Goal: Task Accomplishment & Management: Use online tool/utility

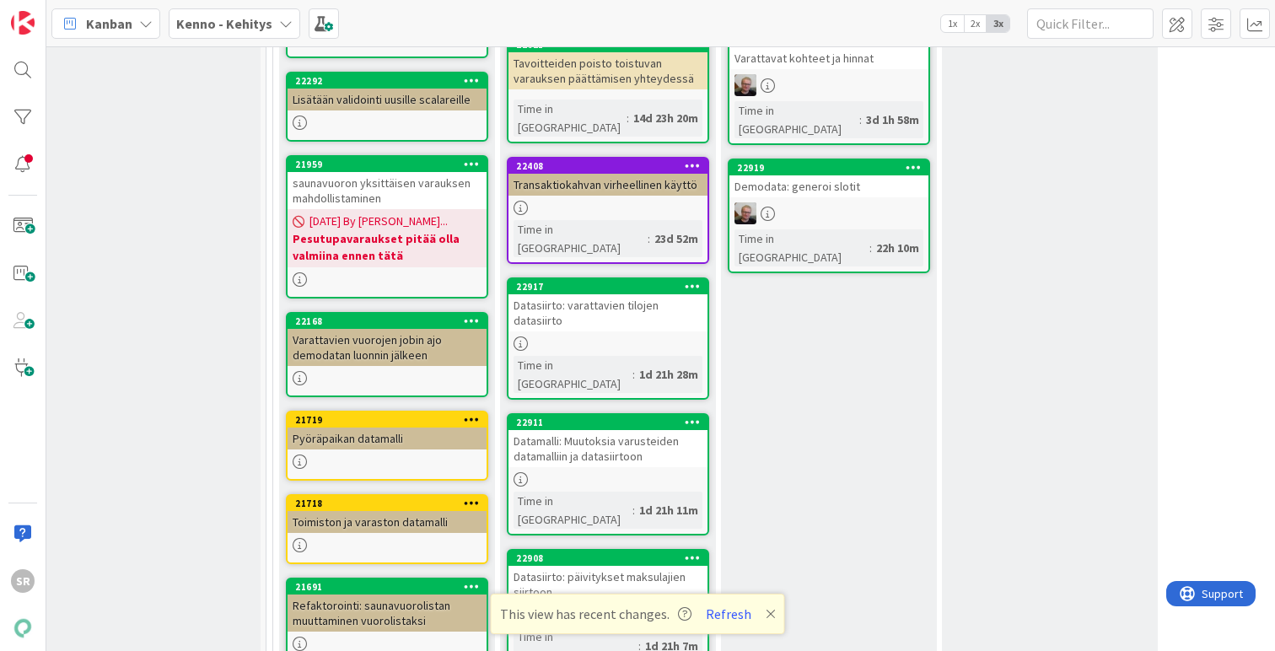
scroll to position [1059, 8]
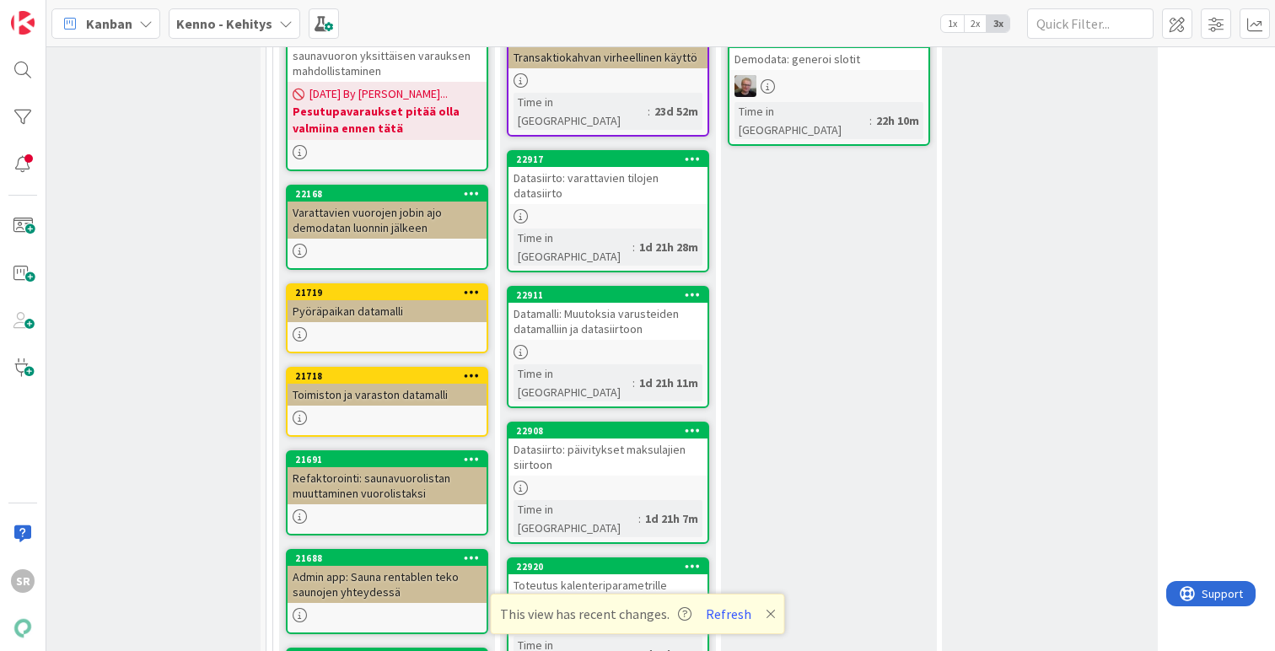
click at [605, 574] on div "Toteutus kalenteriparametrille "ilmaiset vuorot kuukaudessa"" at bounding box center [607, 592] width 199 height 37
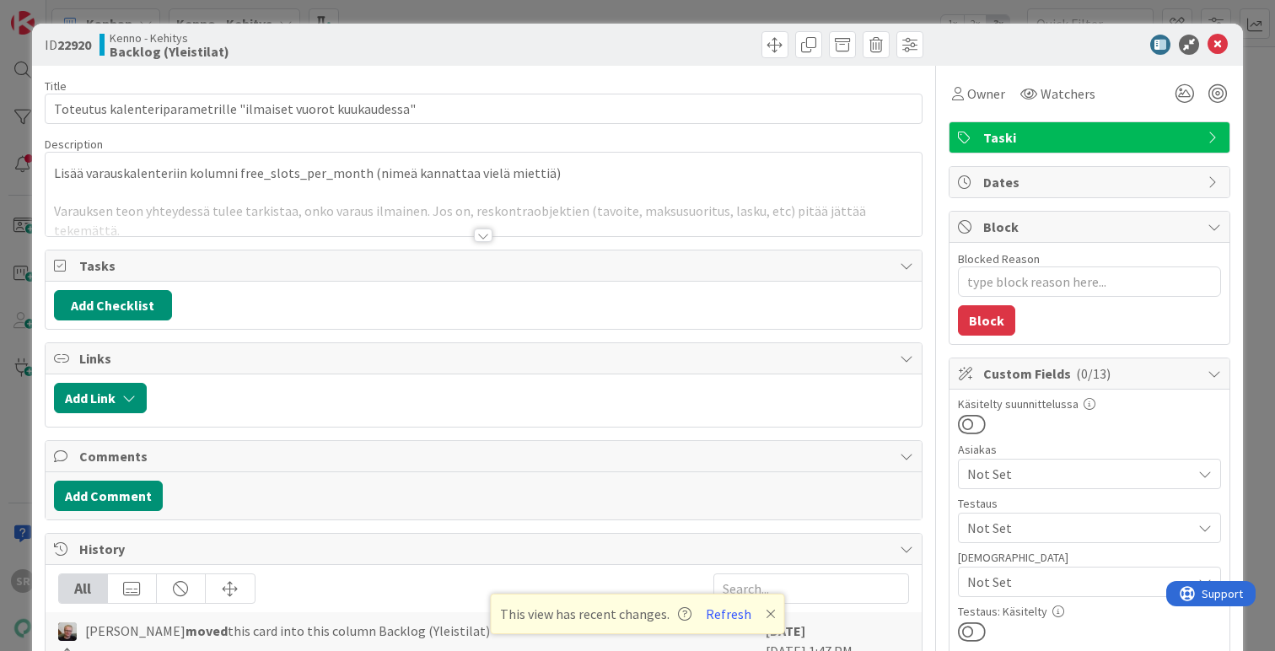
click at [479, 234] on div at bounding box center [483, 234] width 19 height 13
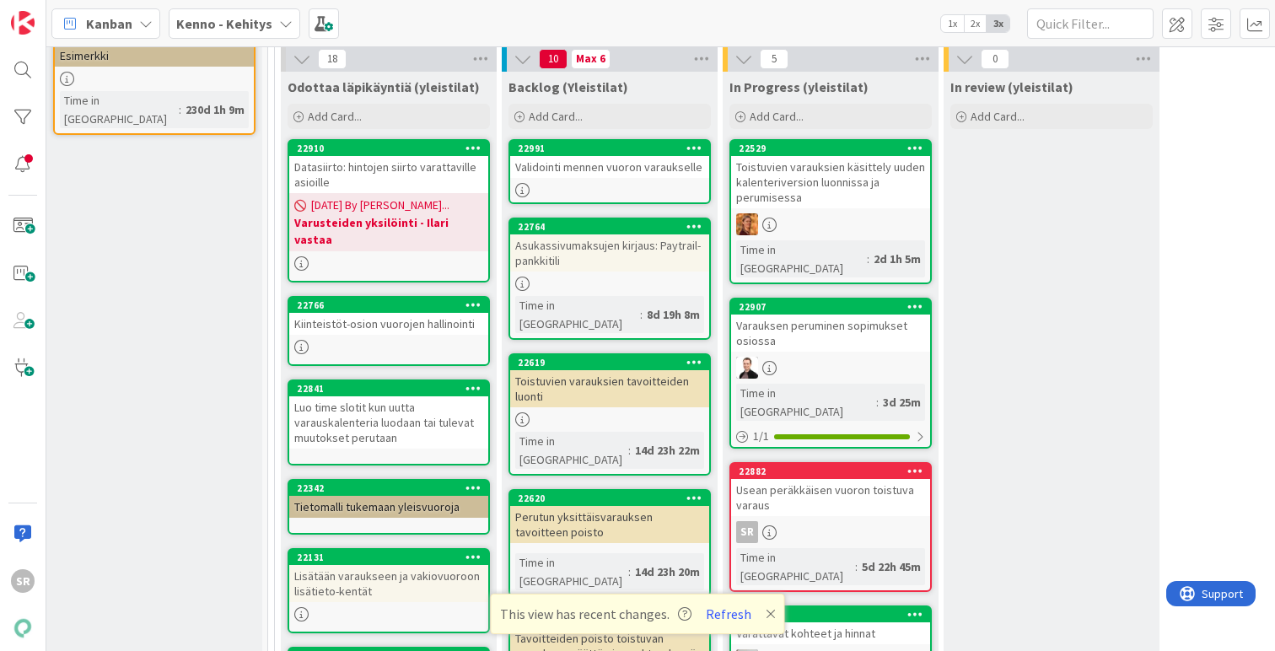
scroll to position [320, 6]
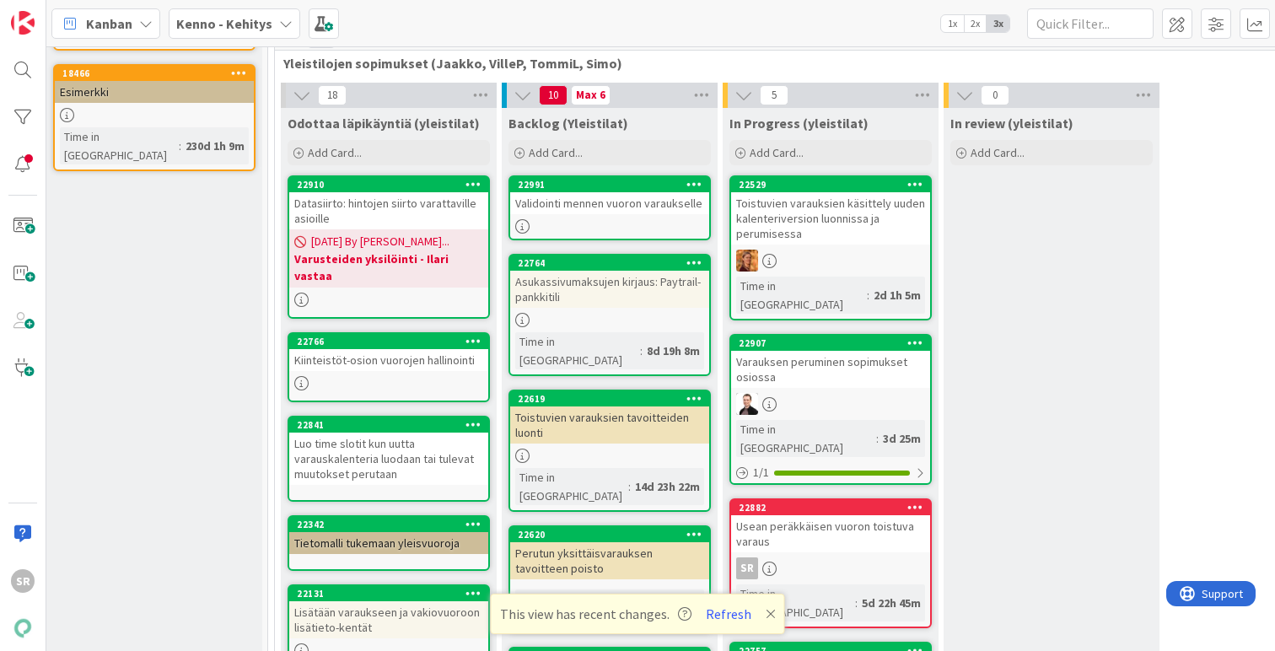
click at [557, 412] on div "Toistuvien varauksien tavoitteiden luonti" at bounding box center [609, 424] width 199 height 37
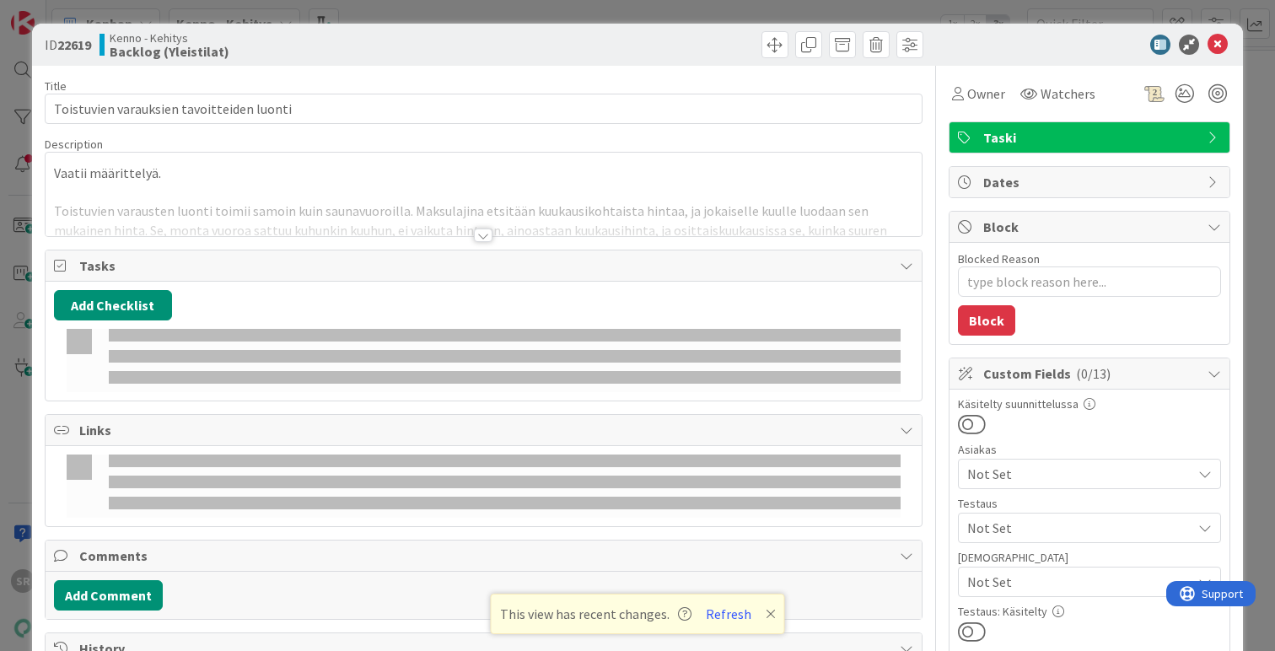
type textarea "x"
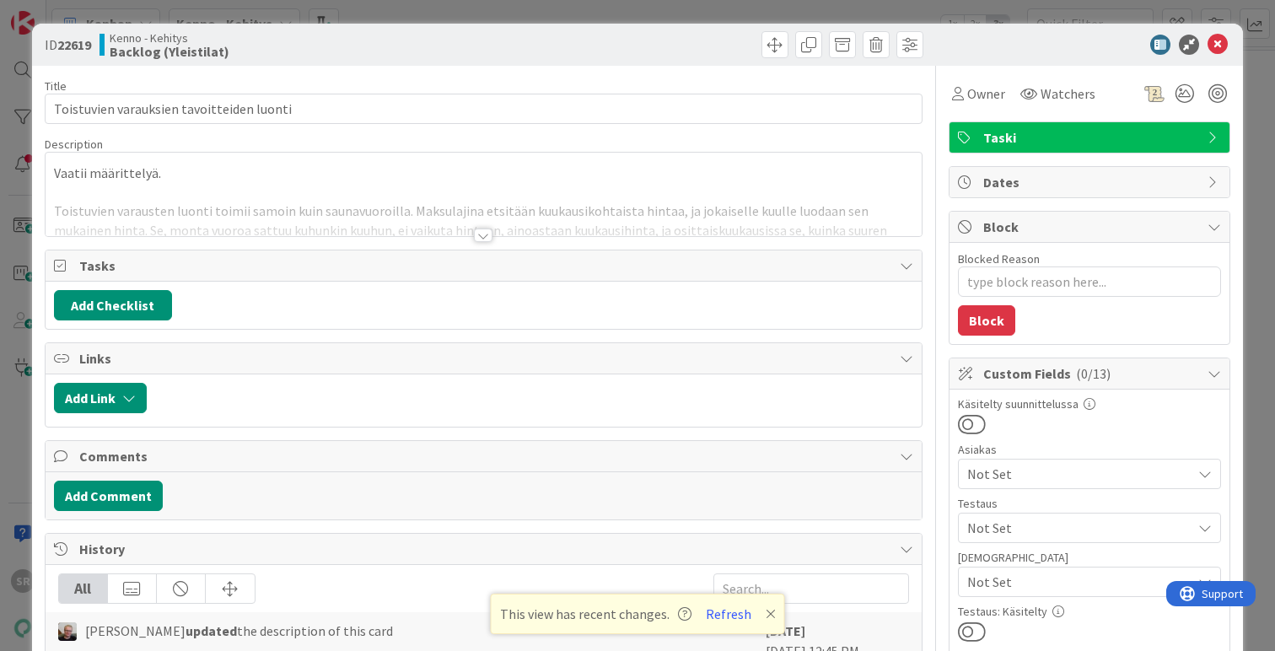
click at [474, 235] on div at bounding box center [483, 234] width 19 height 13
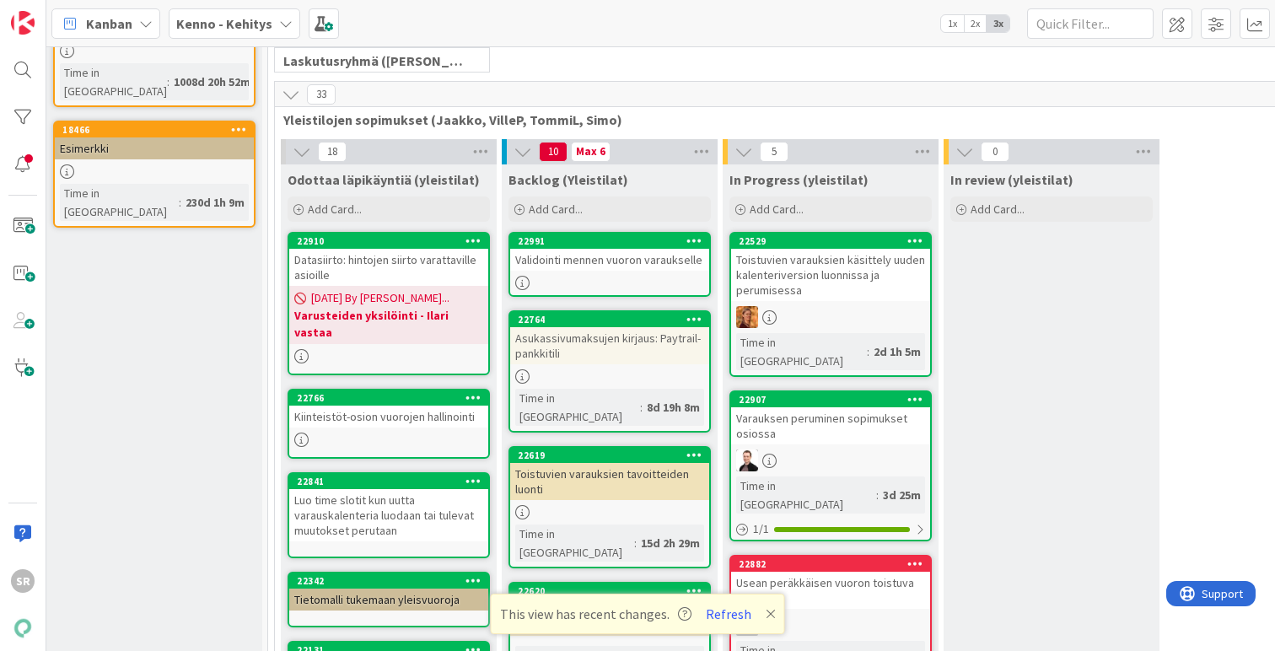
scroll to position [246, 6]
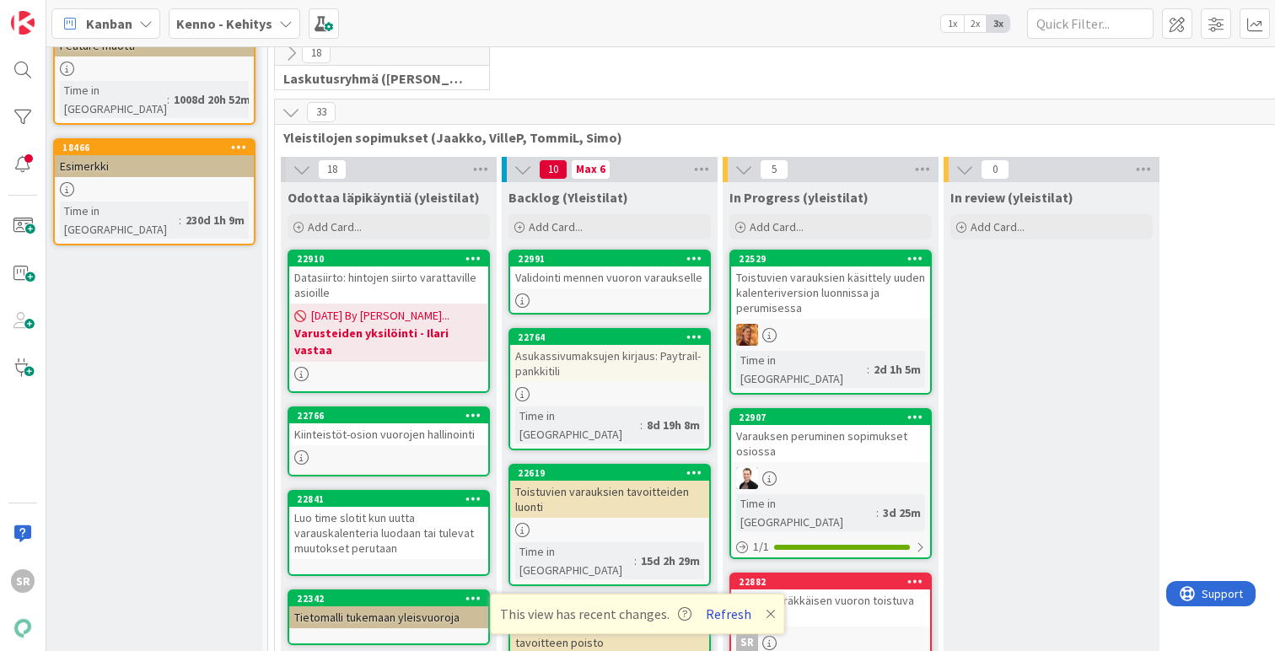
click at [722, 619] on button "Refresh" at bounding box center [728, 614] width 57 height 22
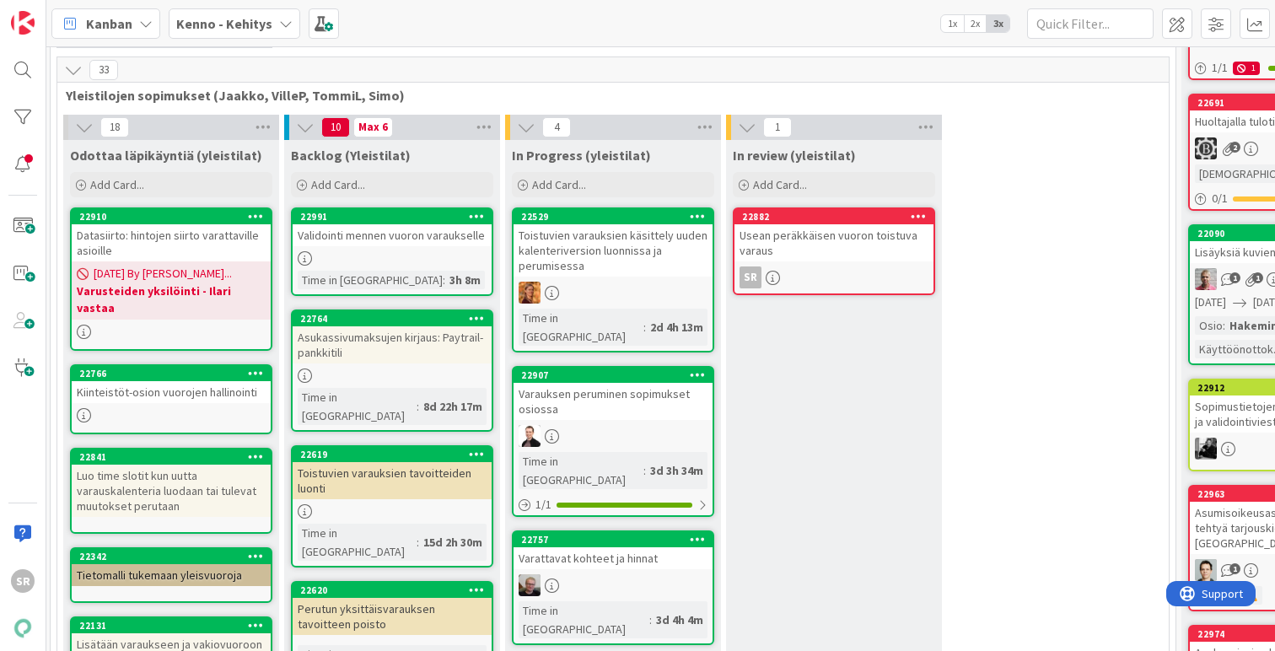
scroll to position [292, 223]
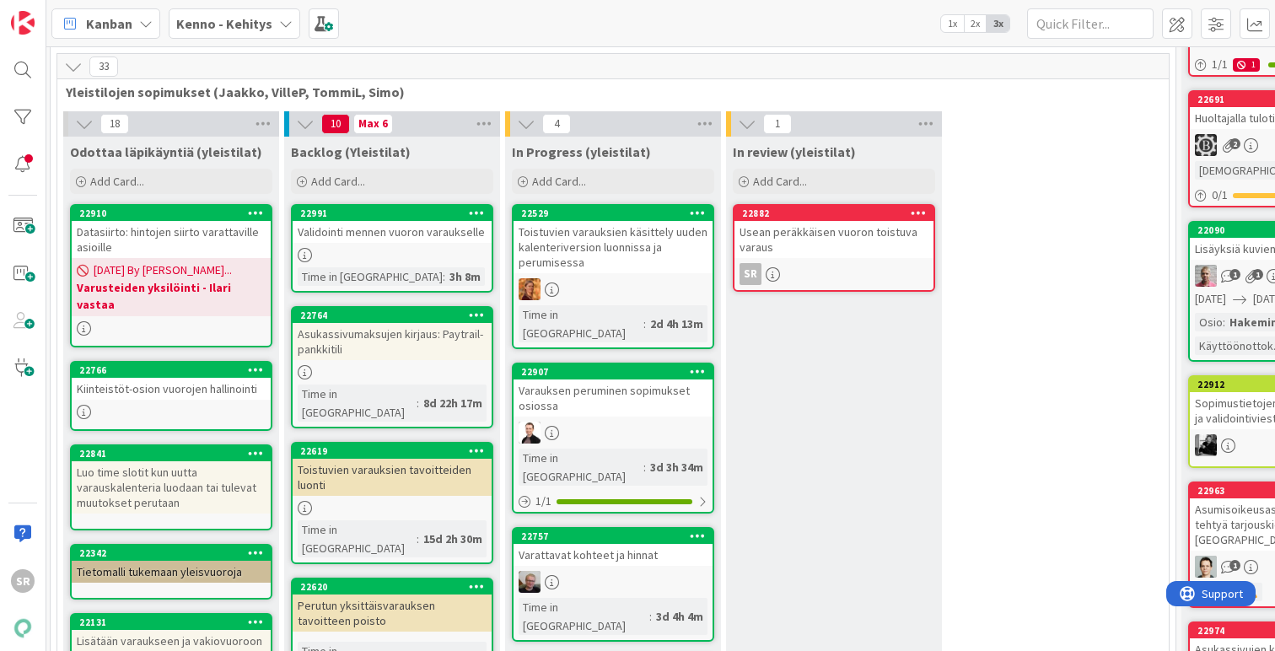
click at [402, 466] on div "Toistuvien varauksien tavoitteiden luonti" at bounding box center [392, 477] width 199 height 37
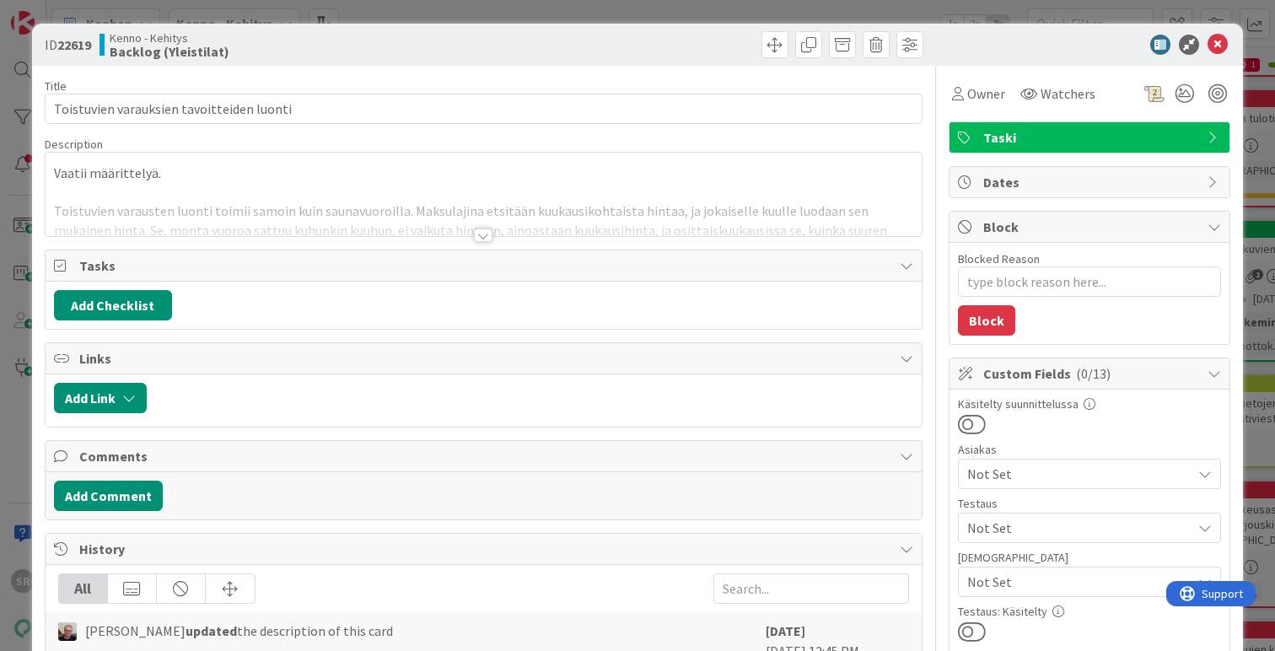
click at [475, 239] on div at bounding box center [483, 234] width 19 height 13
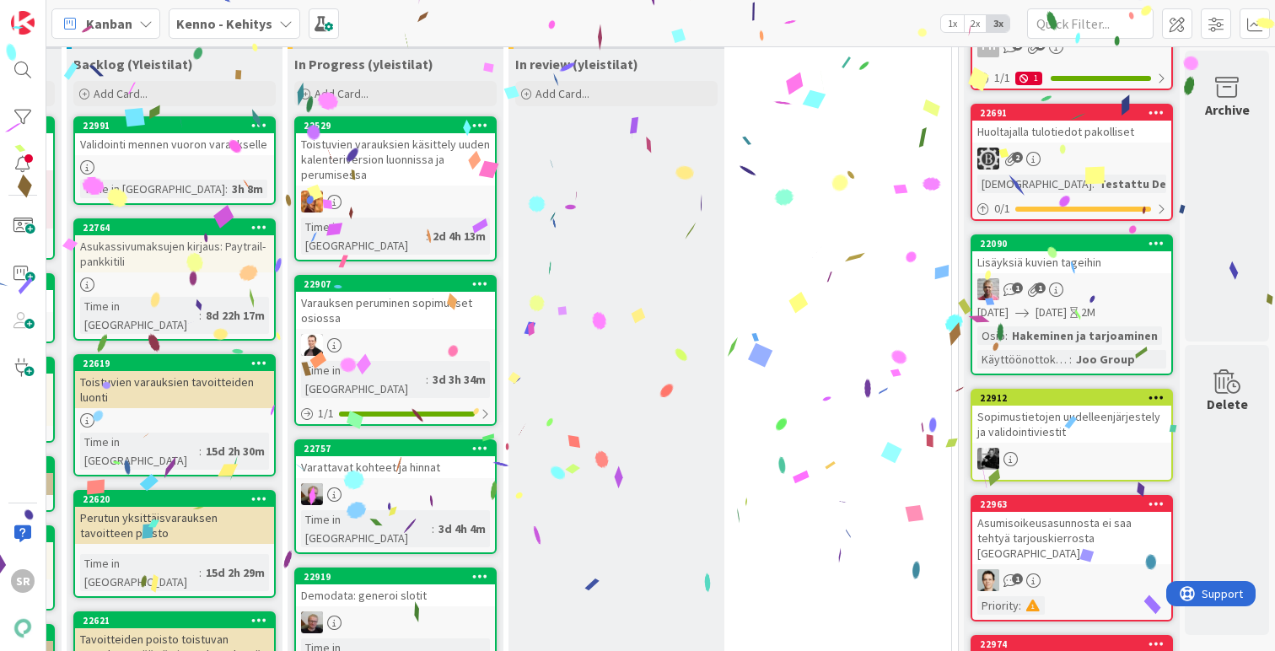
scroll to position [379, 30]
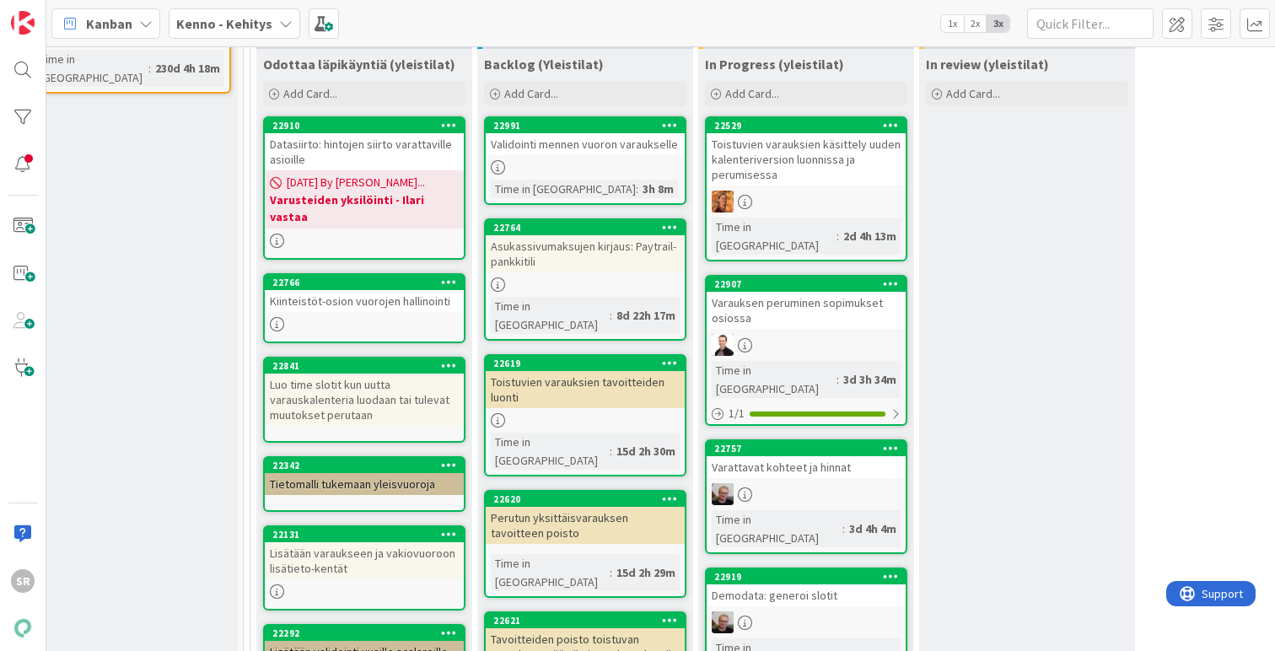
click at [554, 371] on div "Toistuvien varauksien tavoitteiden luonti" at bounding box center [585, 389] width 199 height 37
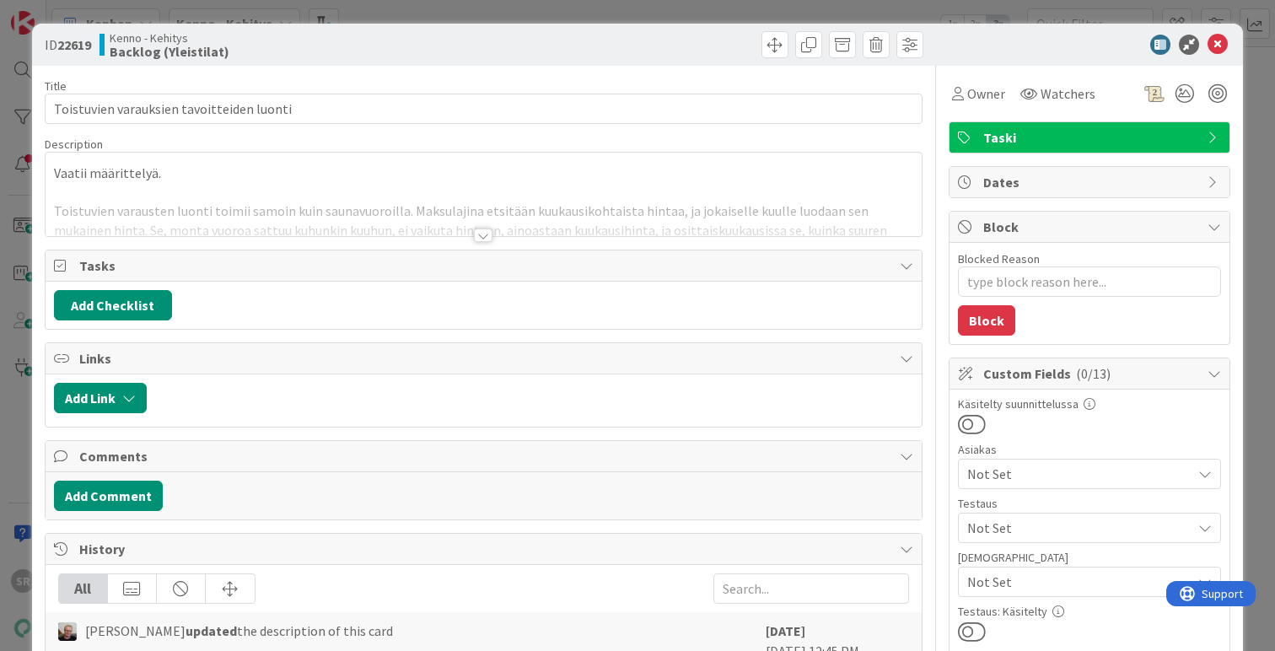
click at [476, 232] on div at bounding box center [483, 234] width 19 height 13
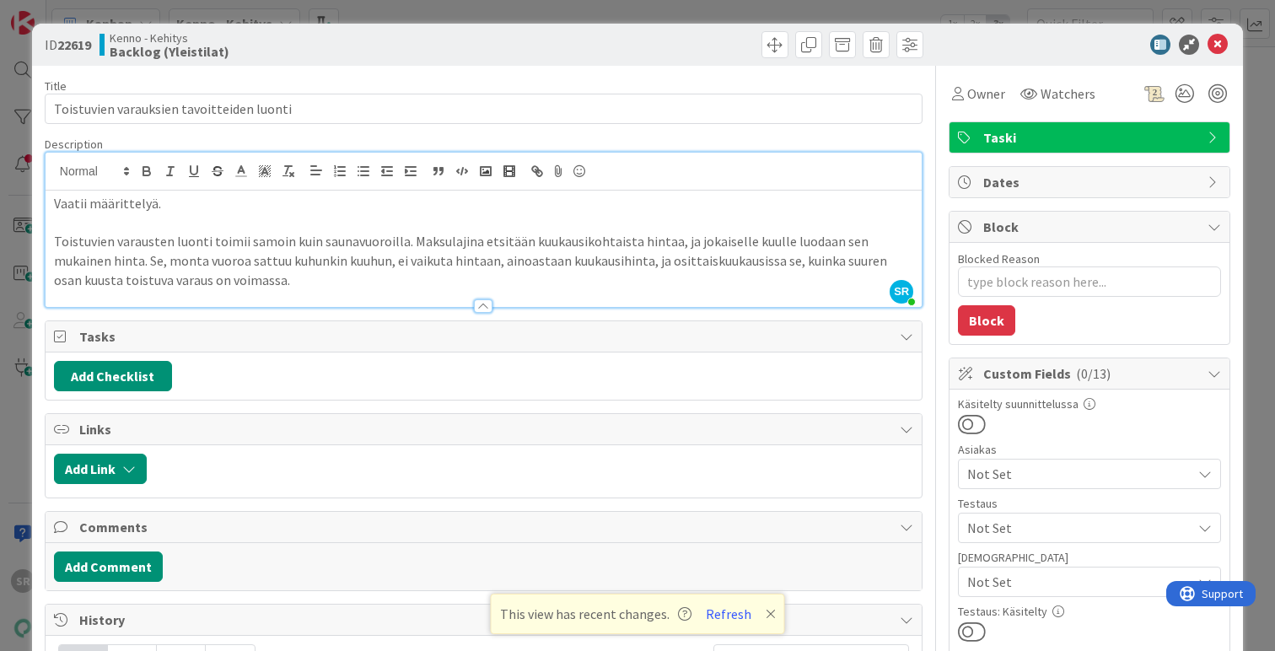
type textarea "x"
